Goal: Information Seeking & Learning: Learn about a topic

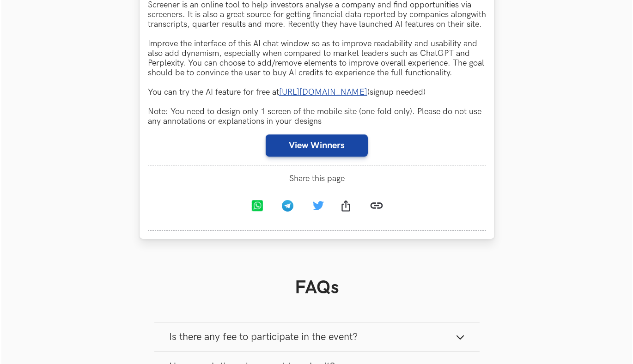
scroll to position [888, 0]
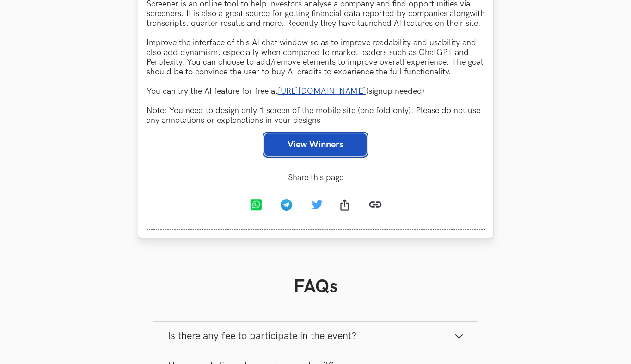
click at [307, 156] on button "View Winners" at bounding box center [315, 145] width 102 height 22
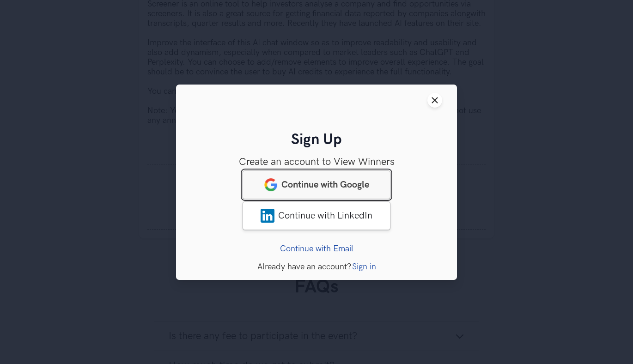
click at [317, 188] on span "Continue with Google" at bounding box center [325, 184] width 88 height 11
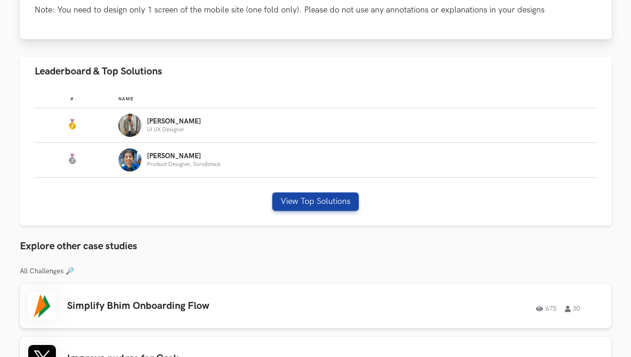
scroll to position [544, 0]
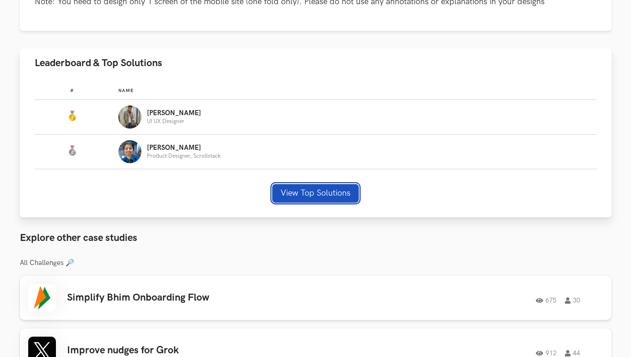
click at [313, 194] on button "View Top Solutions" at bounding box center [315, 193] width 86 height 18
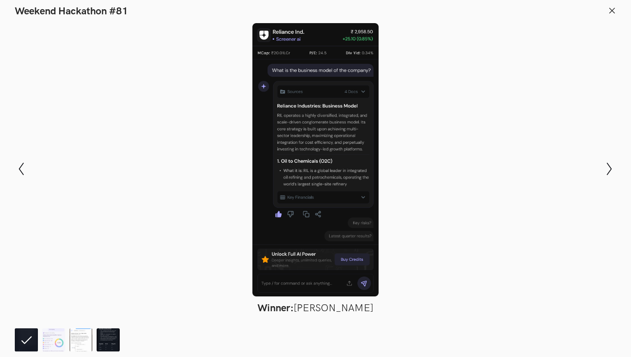
click at [114, 338] on img at bounding box center [108, 339] width 23 height 23
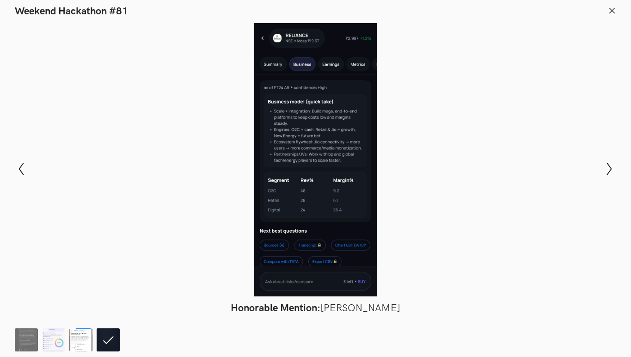
click at [85, 336] on img at bounding box center [80, 339] width 23 height 23
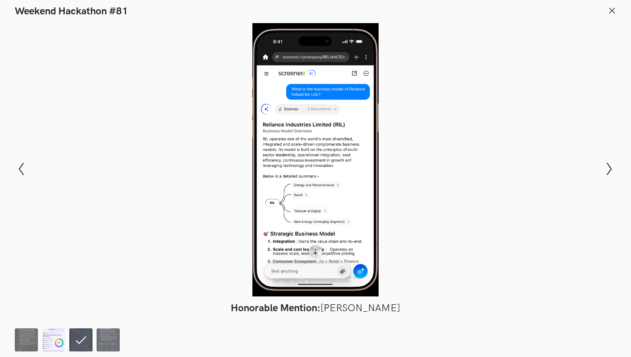
click at [47, 337] on img at bounding box center [53, 339] width 23 height 23
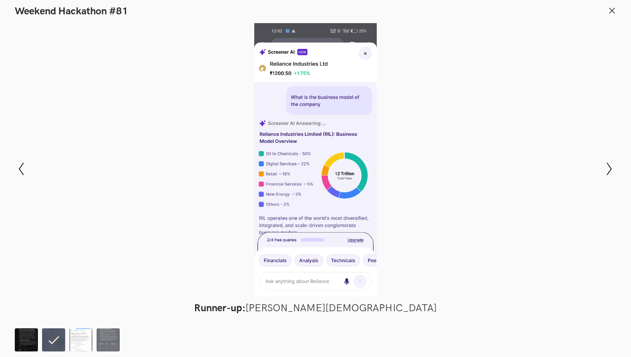
click at [26, 337] on img at bounding box center [26, 339] width 23 height 23
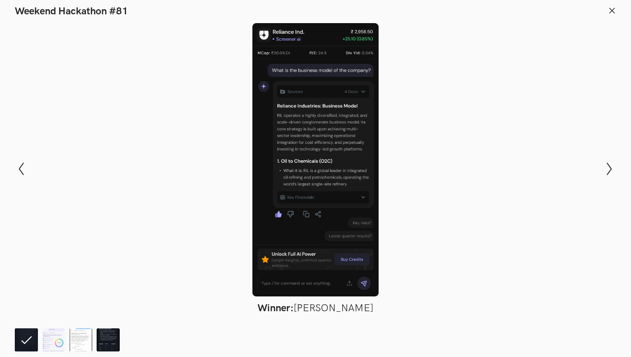
click at [114, 339] on img at bounding box center [108, 339] width 23 height 23
